Goal: Find specific page/section: Find specific page/section

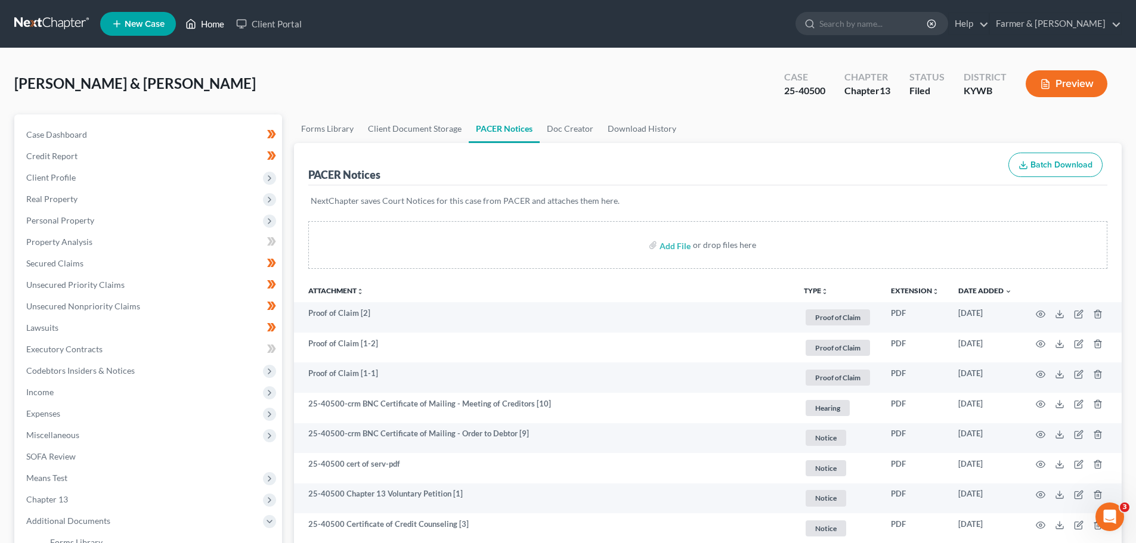
click at [218, 22] on link "Home" at bounding box center [205, 23] width 51 height 21
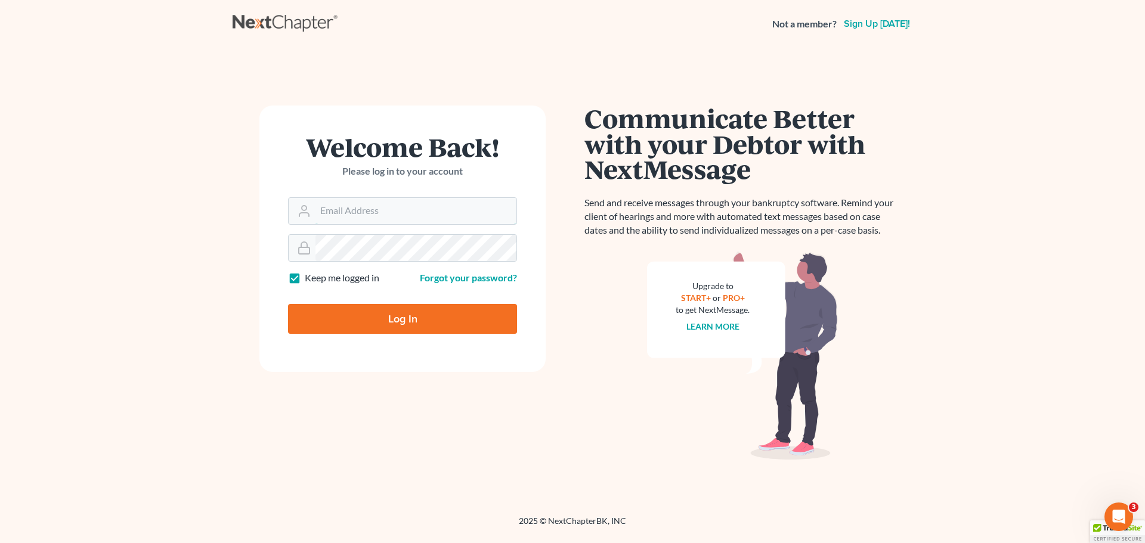
type input "[EMAIL_ADDRESS][DOMAIN_NAME]"
click at [402, 321] on input "Log In" at bounding box center [402, 319] width 229 height 30
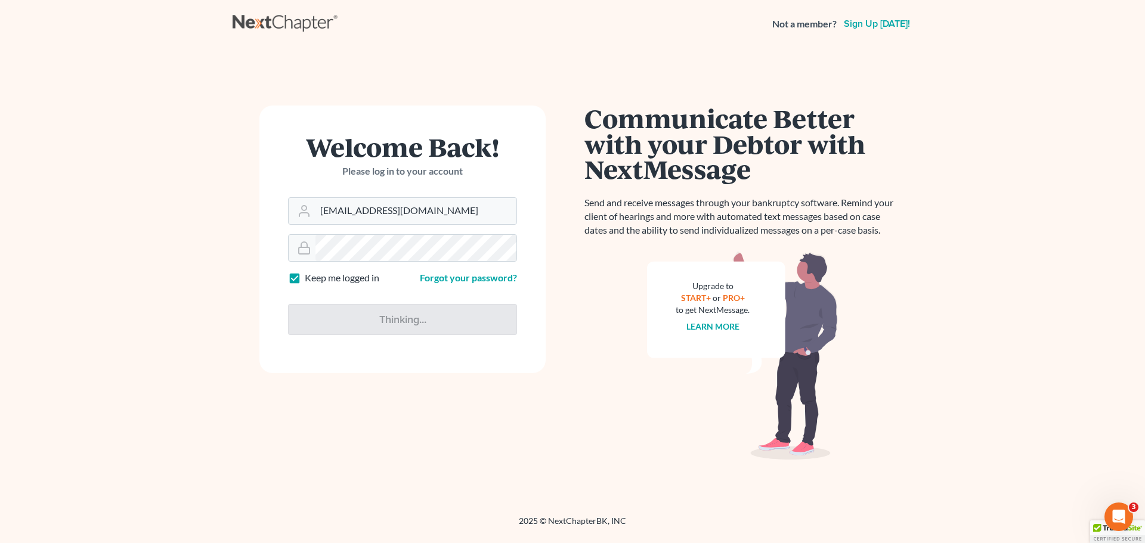
type input "Thinking..."
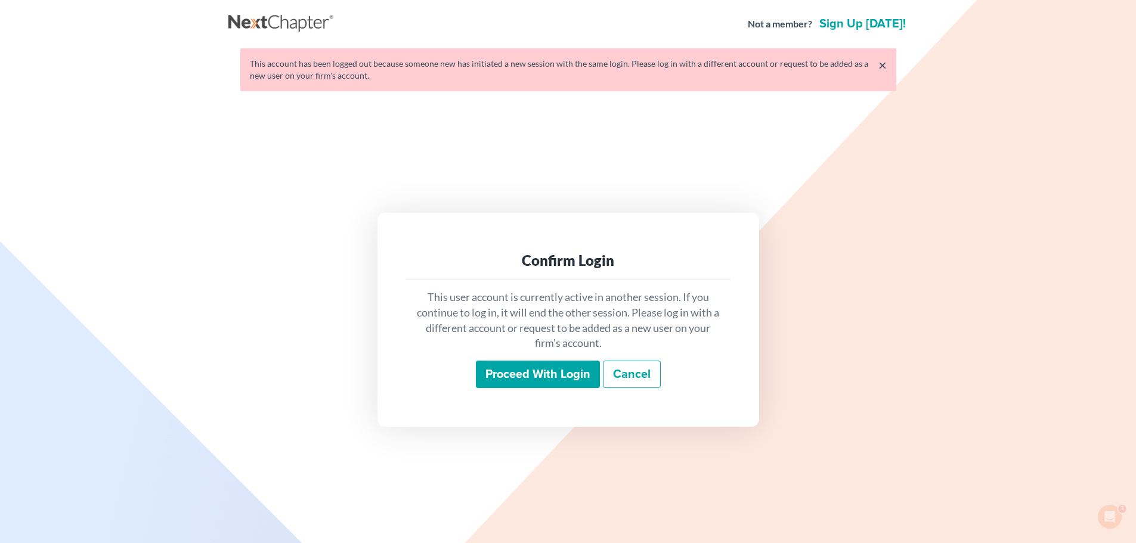
click at [539, 373] on input "Proceed with login" at bounding box center [538, 374] width 124 height 27
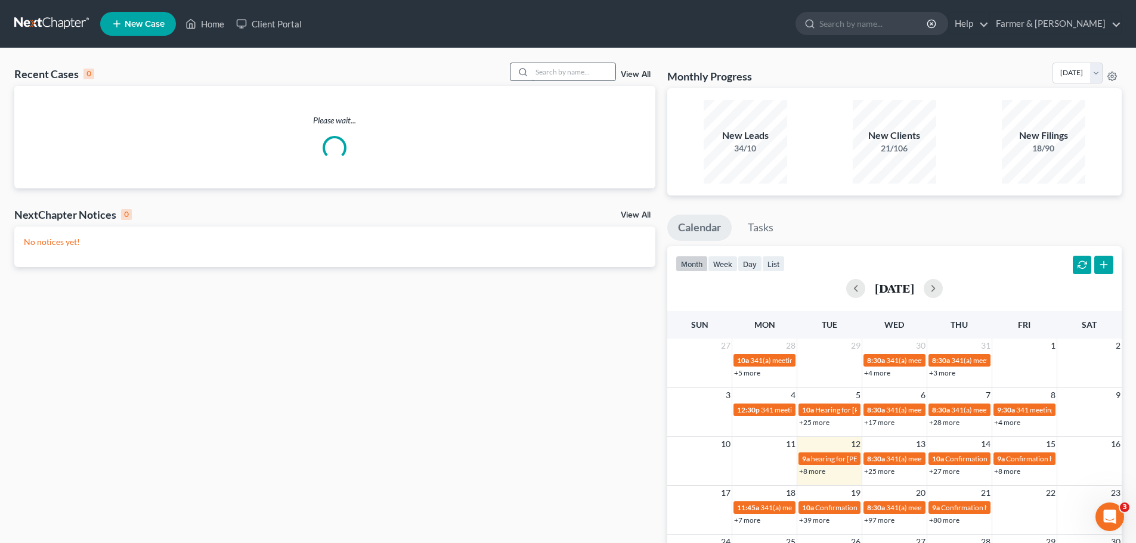
click at [542, 70] on input "search" at bounding box center [574, 71] width 84 height 17
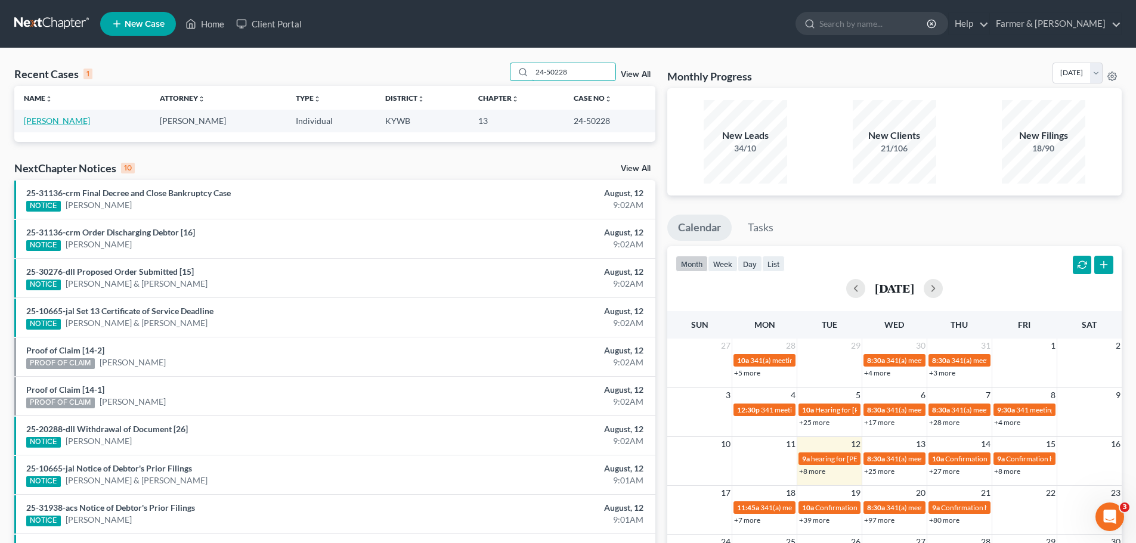
type input "24-50228"
click at [72, 117] on link "Bertram, Lonnie" at bounding box center [57, 121] width 66 height 10
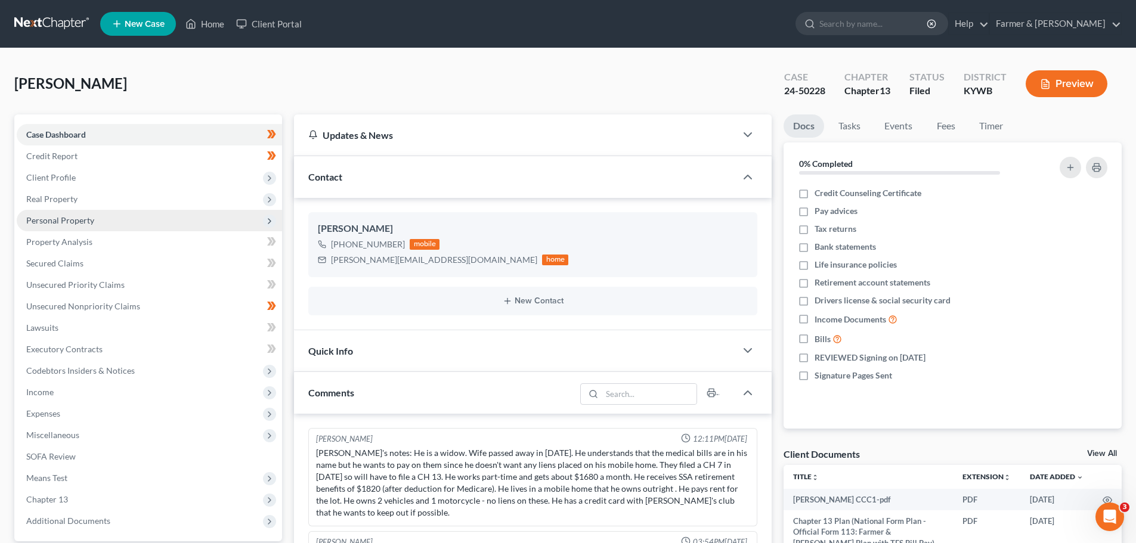
scroll to position [359, 0]
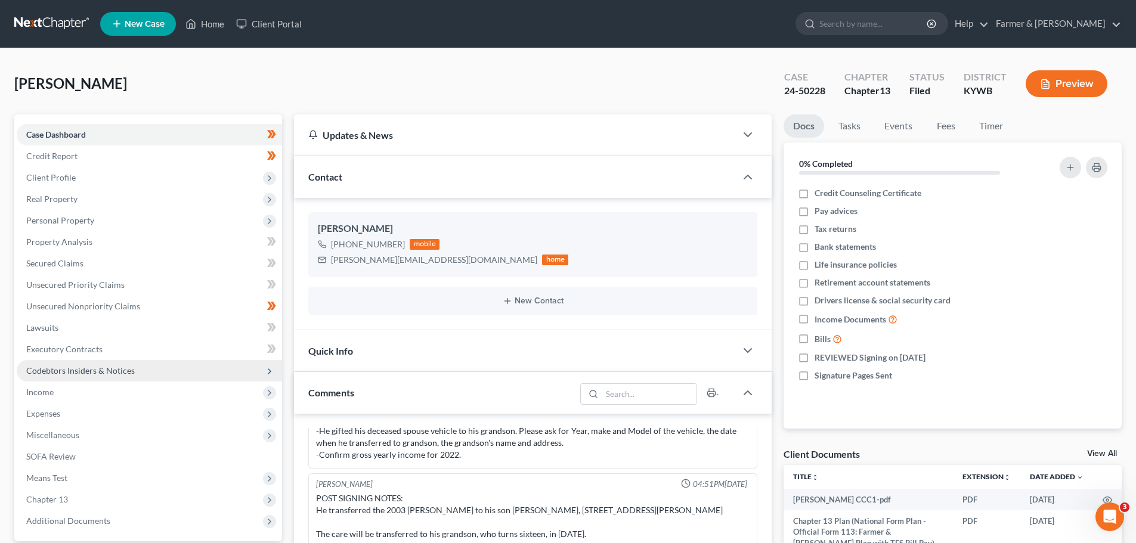
click at [114, 373] on span "Codebtors Insiders & Notices" at bounding box center [80, 371] width 109 height 10
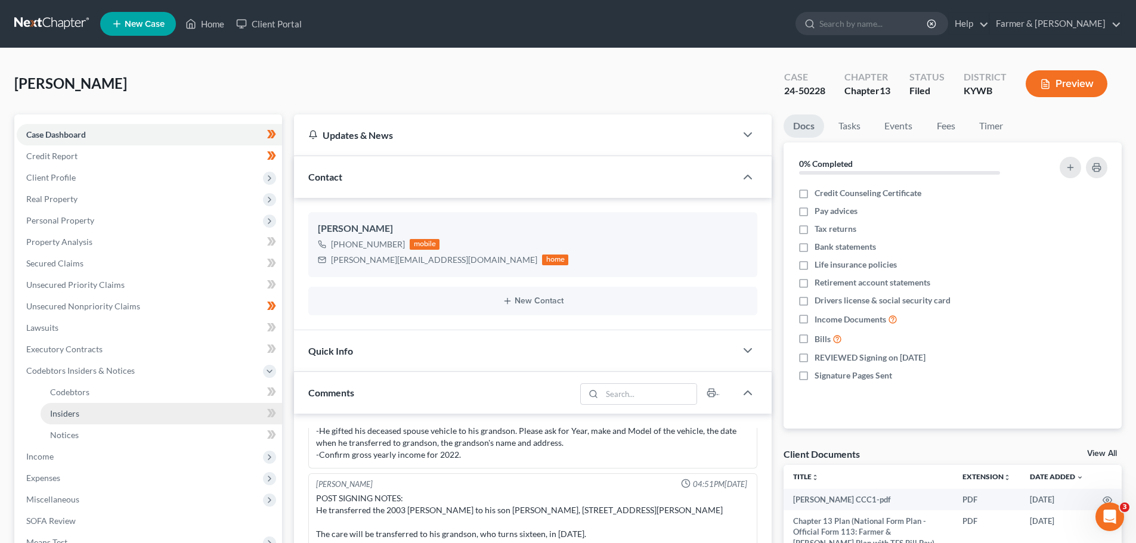
click at [71, 410] on span "Insiders" at bounding box center [64, 414] width 29 height 10
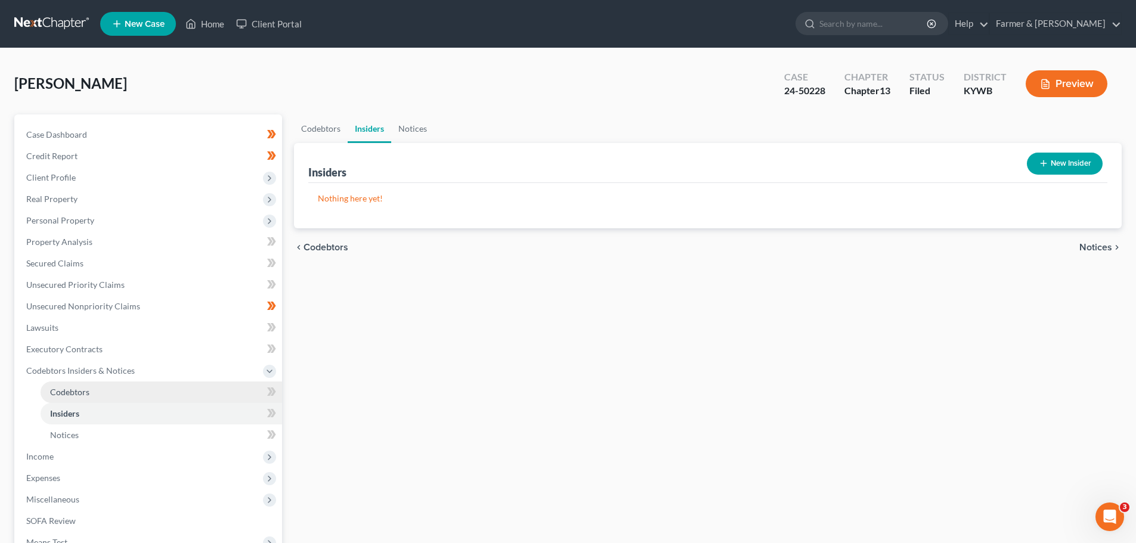
click at [85, 388] on span "Codebtors" at bounding box center [69, 392] width 39 height 10
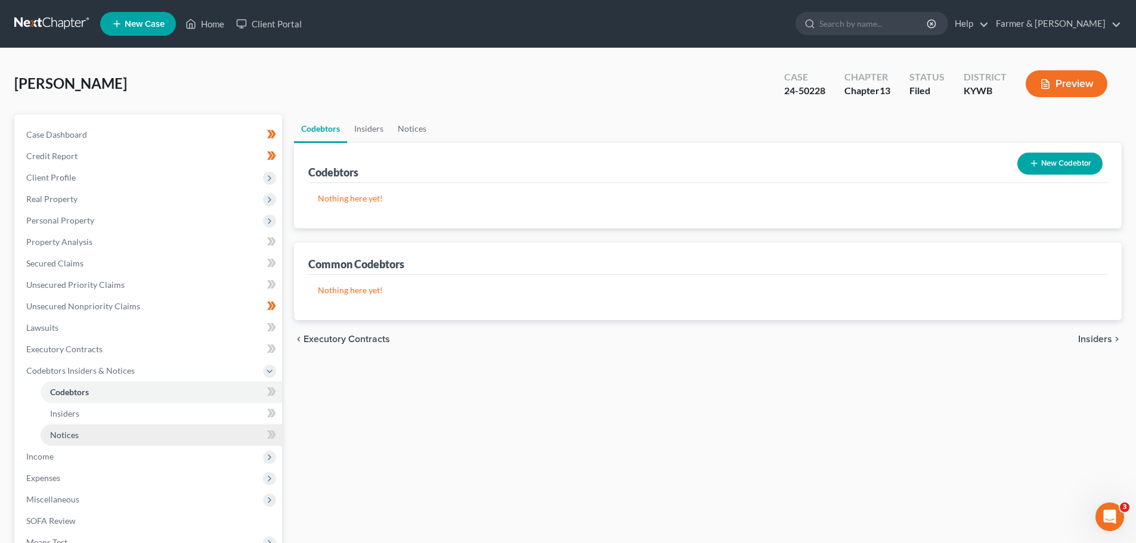
click at [64, 434] on span "Notices" at bounding box center [64, 435] width 29 height 10
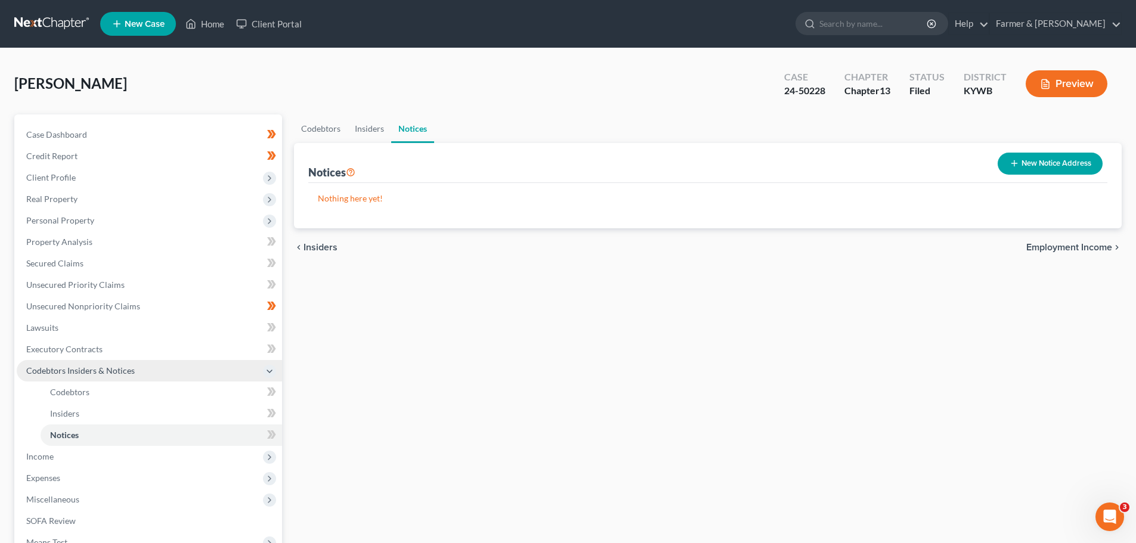
click at [113, 369] on span "Codebtors Insiders & Notices" at bounding box center [80, 371] width 109 height 10
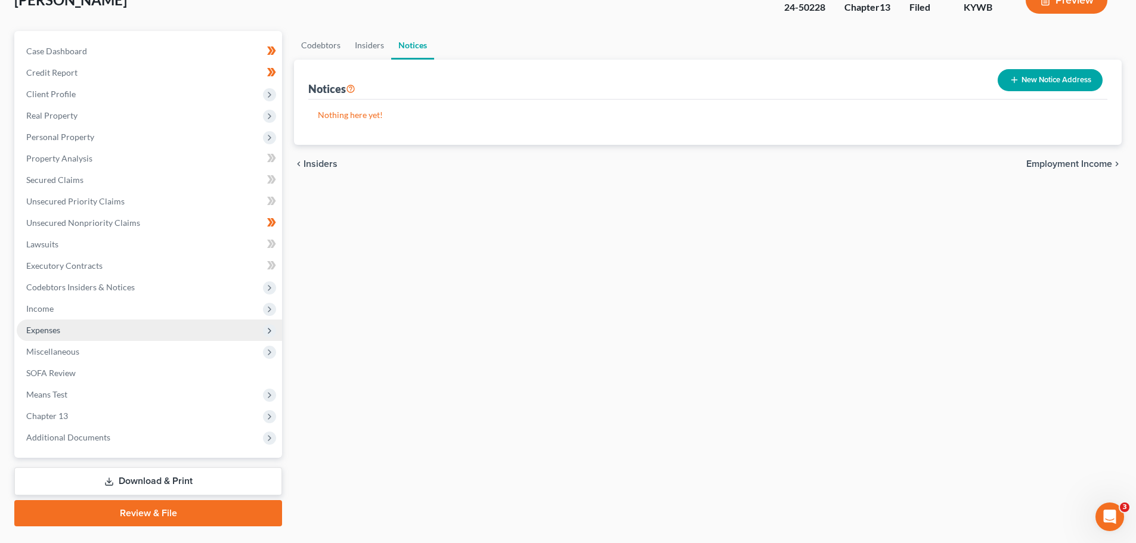
scroll to position [112, 0]
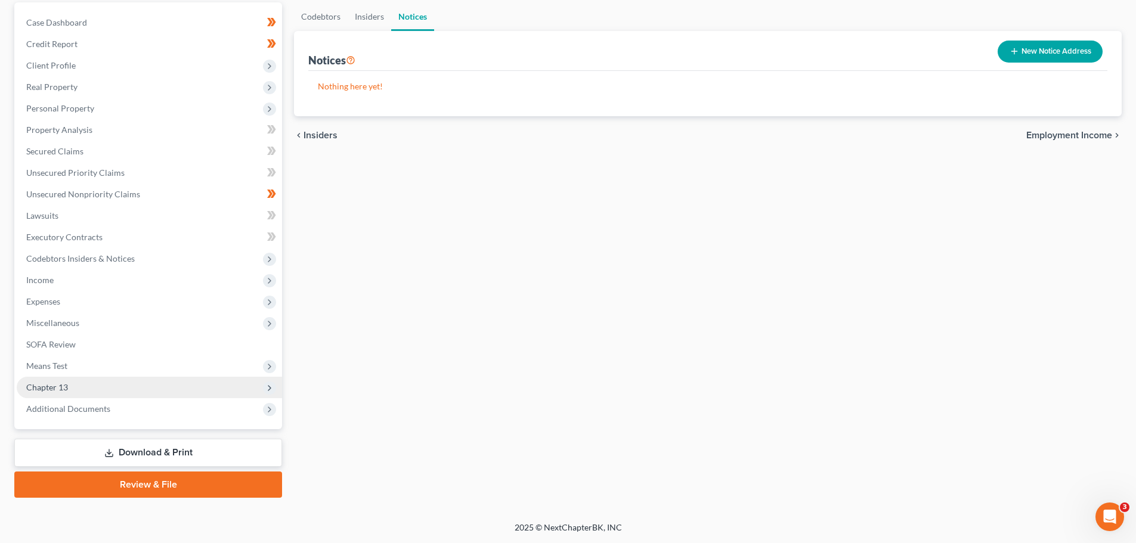
click at [81, 391] on span "Chapter 13" at bounding box center [149, 387] width 265 height 21
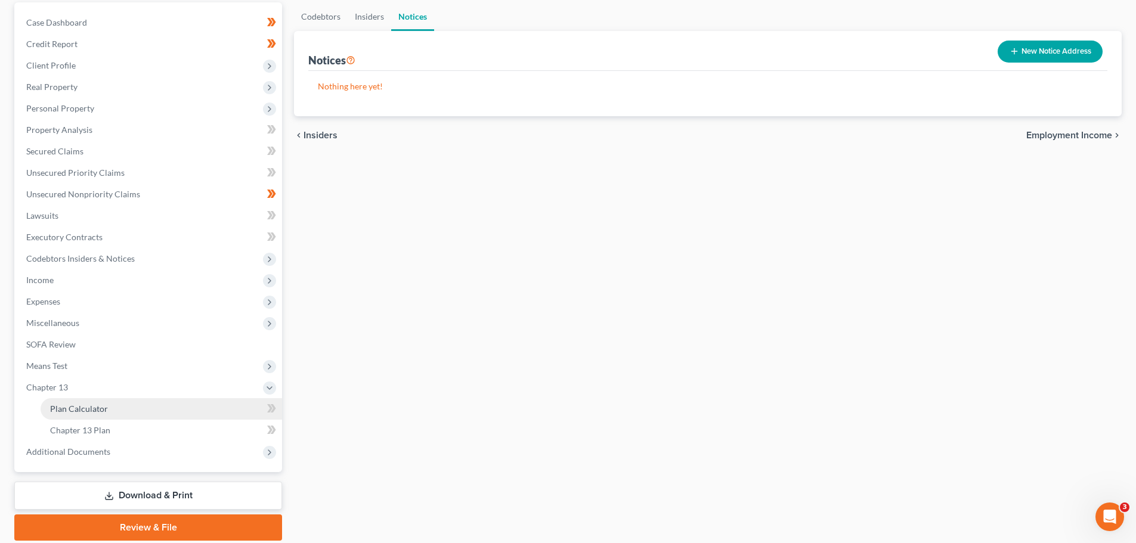
click at [92, 407] on span "Plan Calculator" at bounding box center [79, 409] width 58 height 10
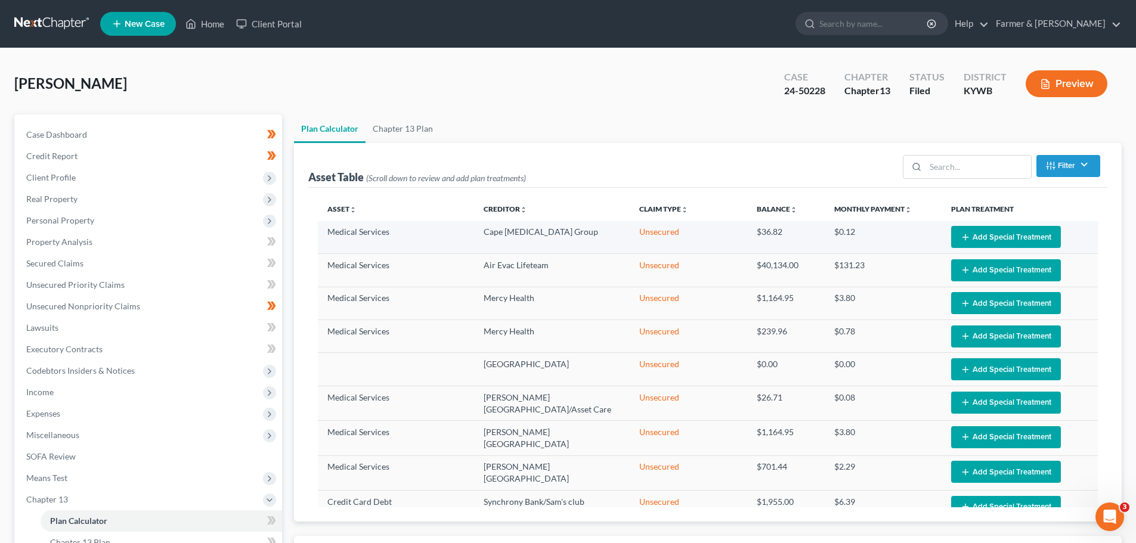
select select "59"
